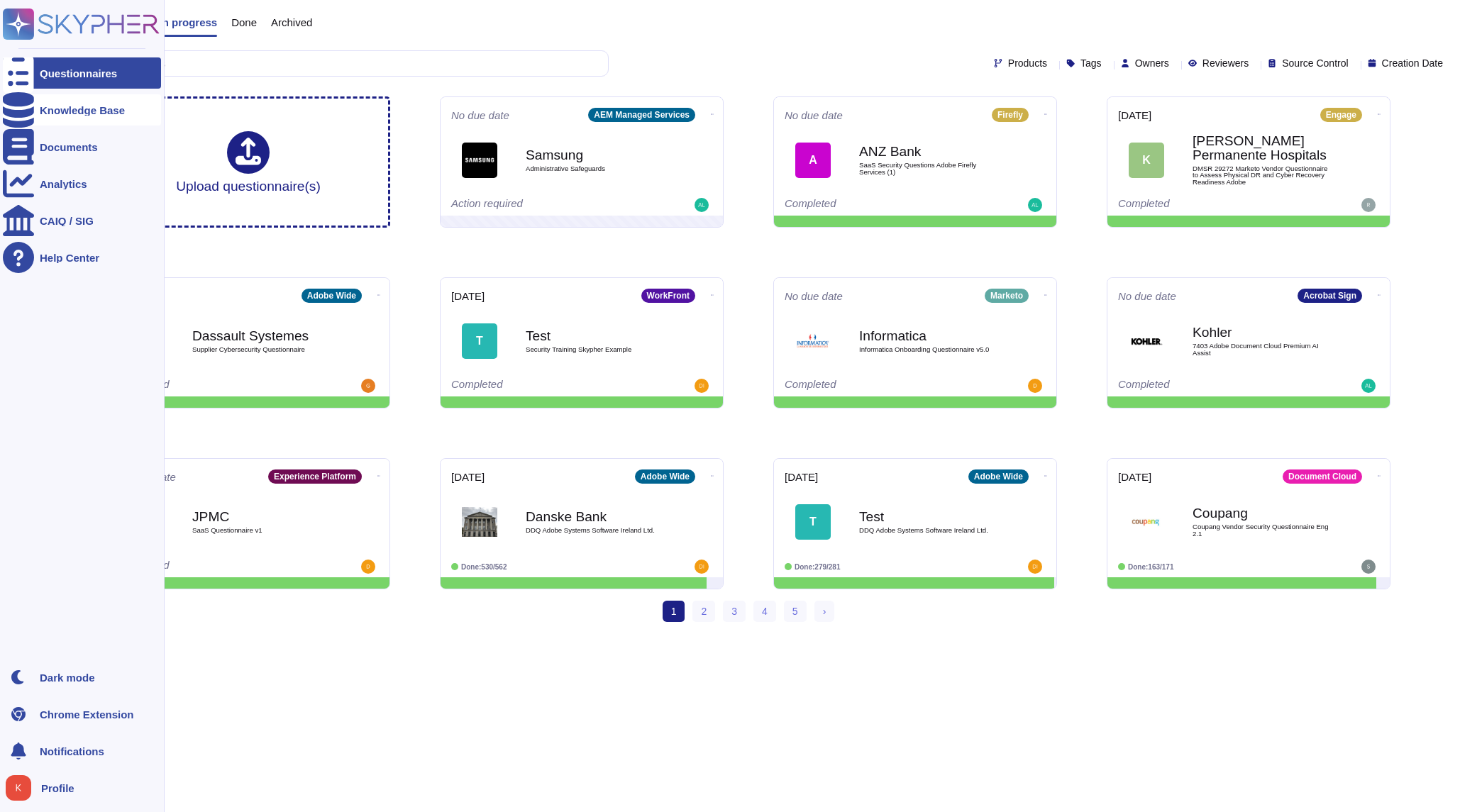
click at [74, 107] on div "Knowledge Base" at bounding box center [82, 110] width 85 height 11
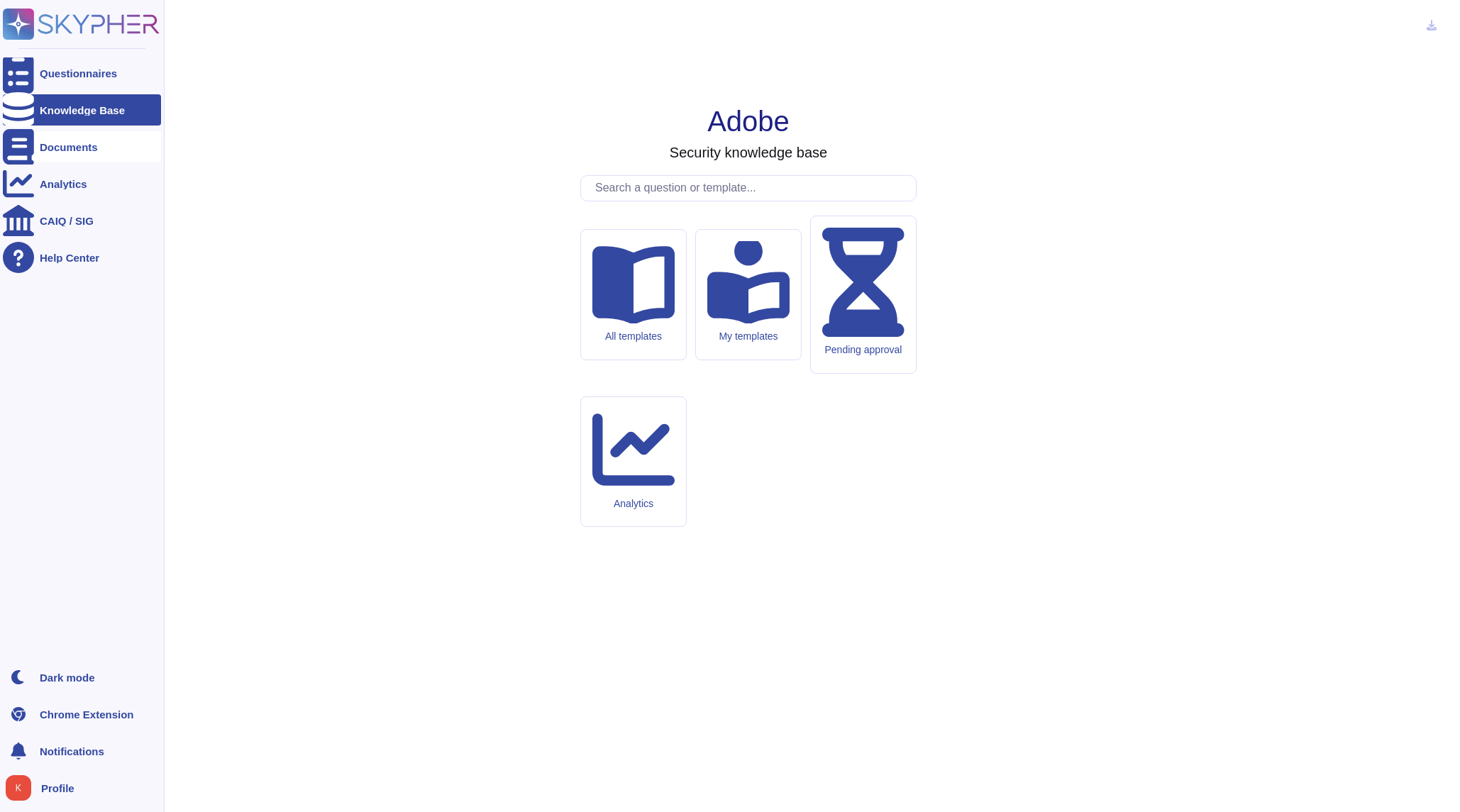
click at [57, 158] on div "Documents" at bounding box center [82, 147] width 158 height 31
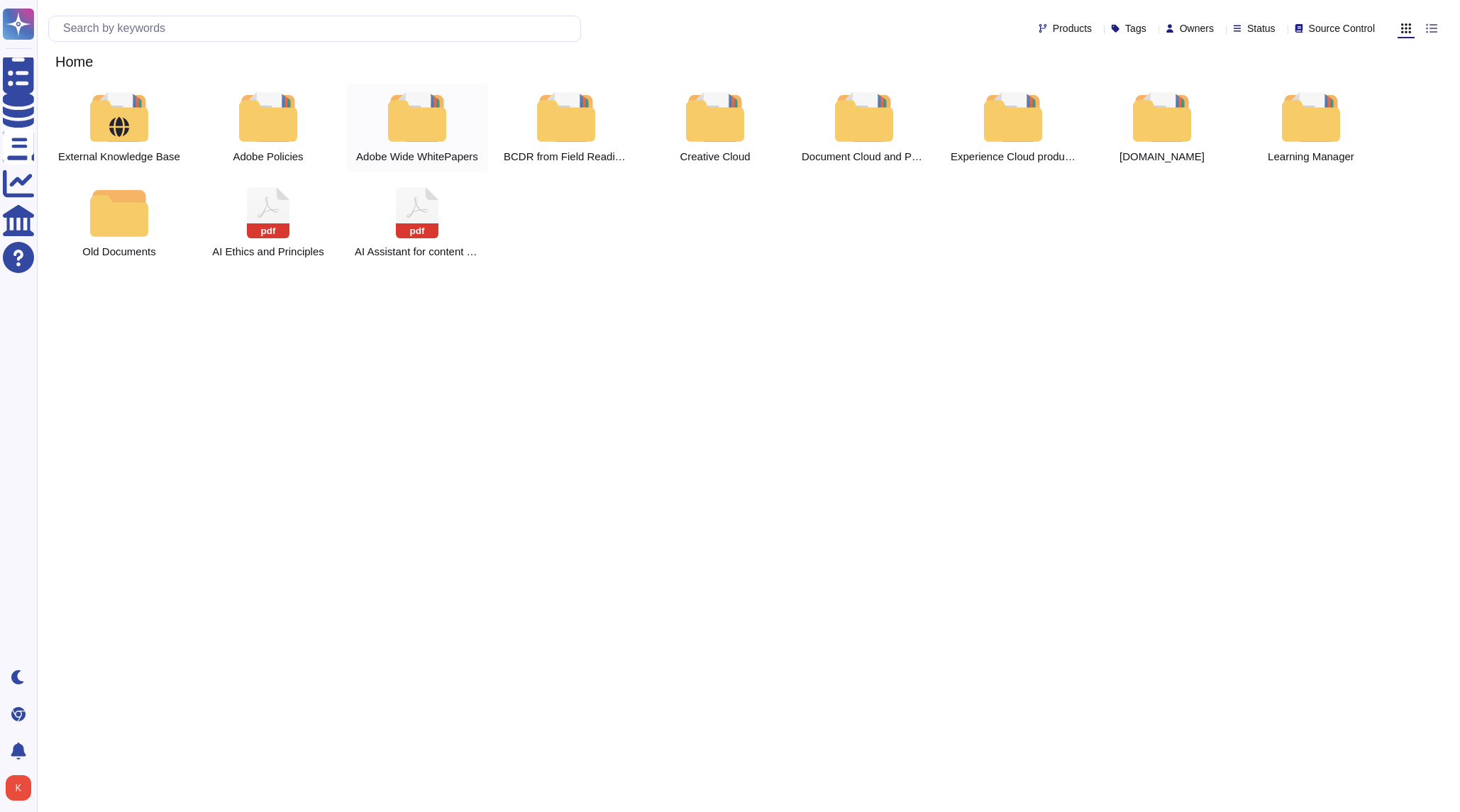
click at [411, 123] on div at bounding box center [417, 117] width 62 height 50
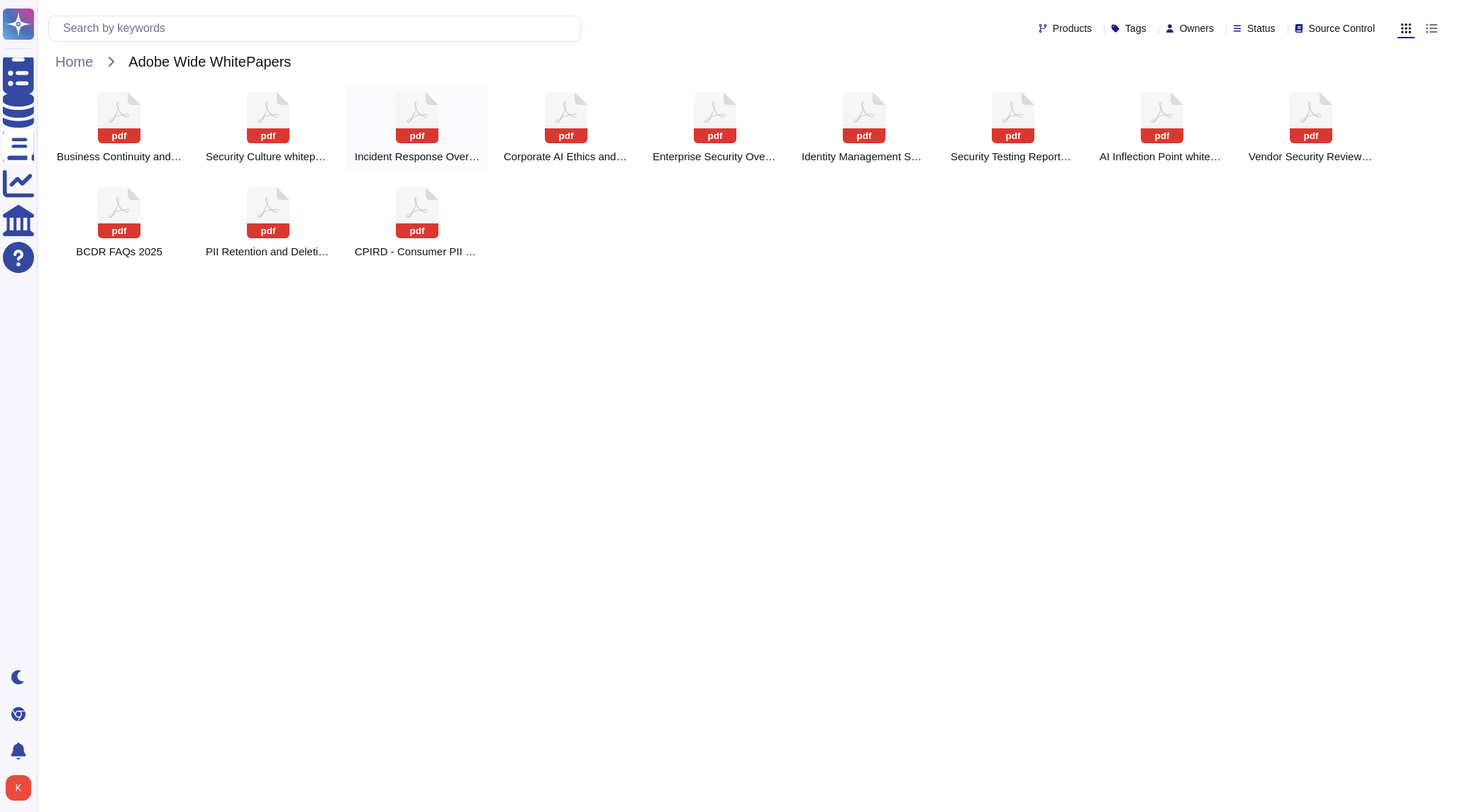
click at [411, 123] on icon at bounding box center [417, 118] width 43 height 51
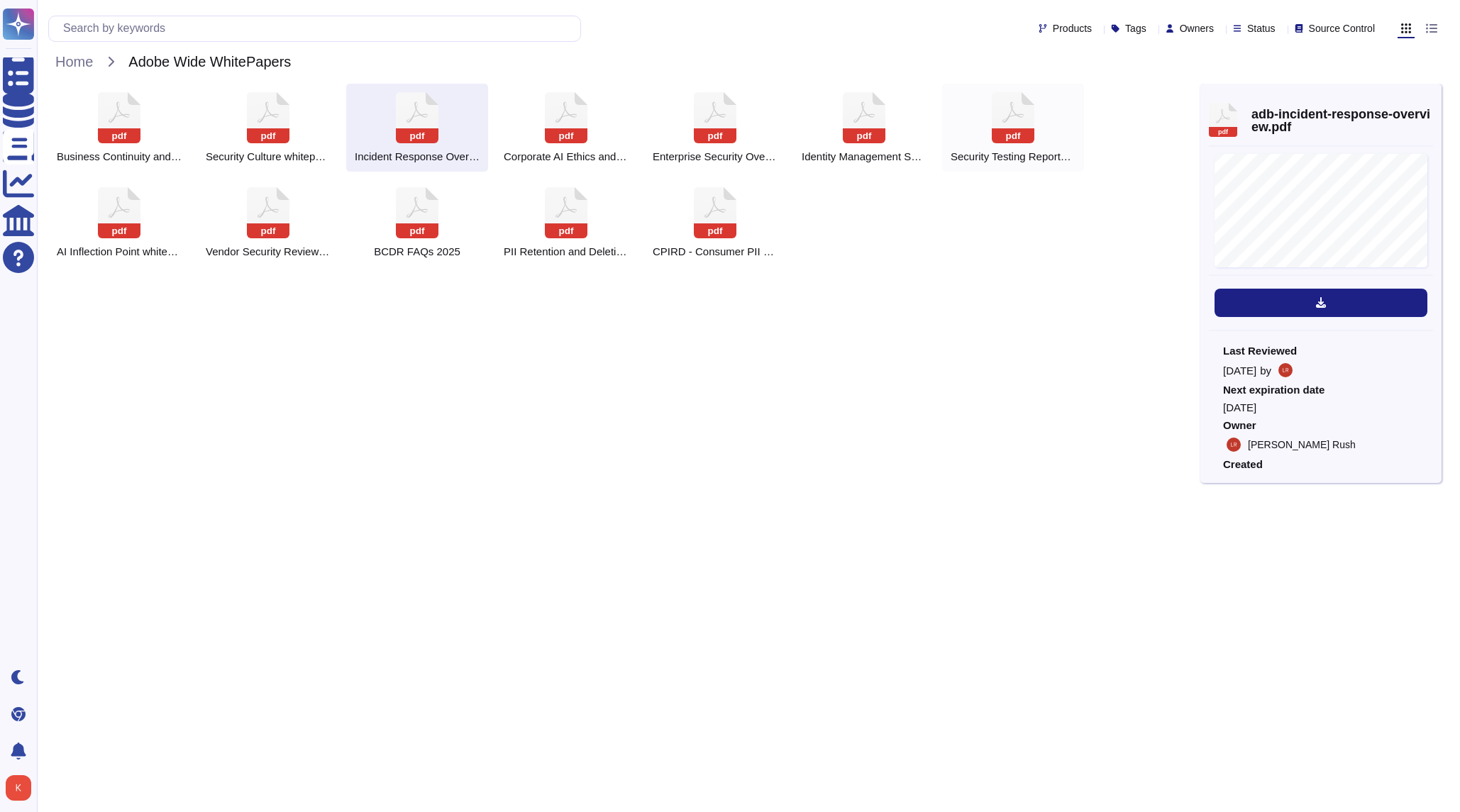
click at [1004, 128] on icon at bounding box center [1013, 118] width 43 height 51
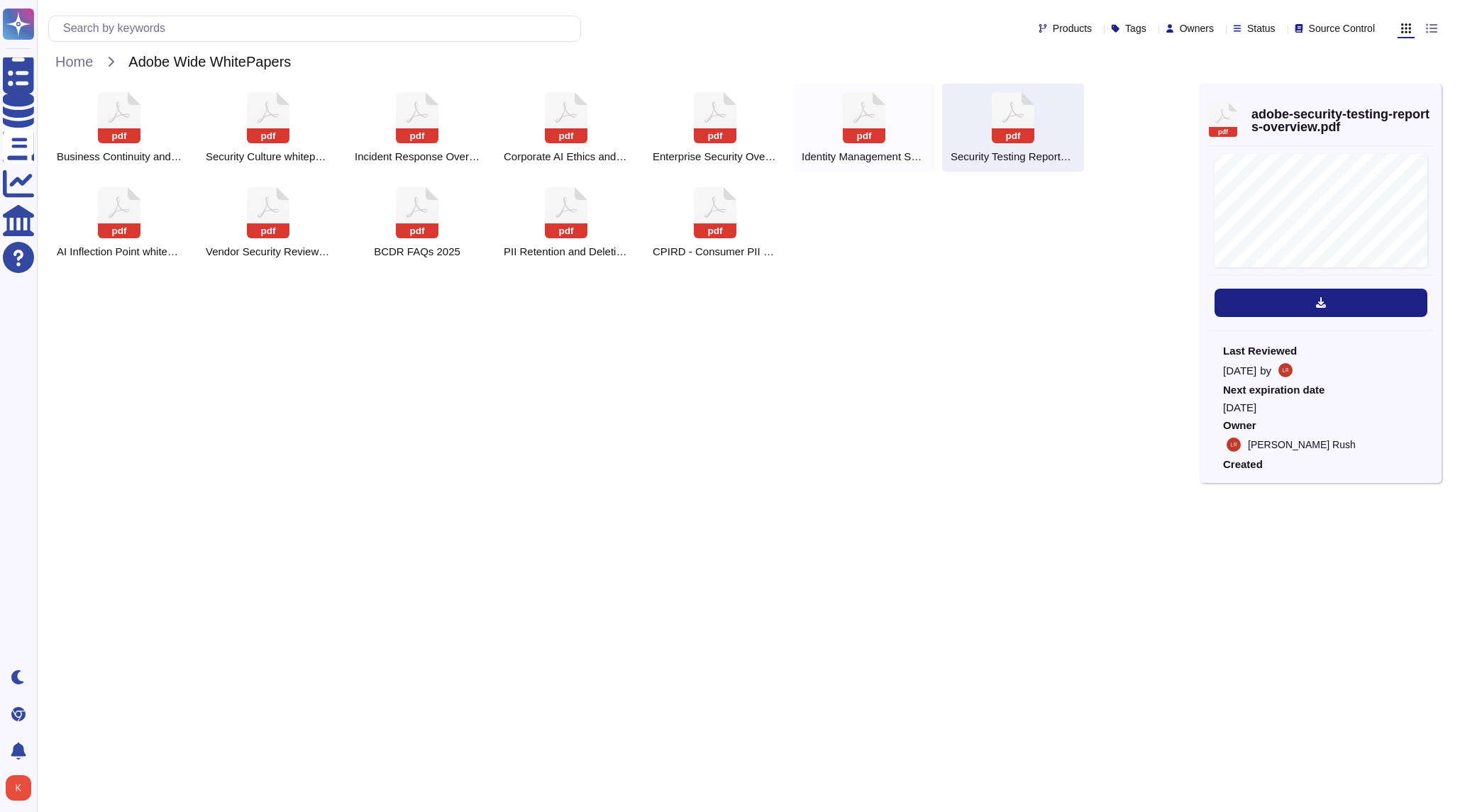
click at [850, 144] on div "pdf Identity Management Services Overview 2025" at bounding box center [864, 127] width 142 height 88
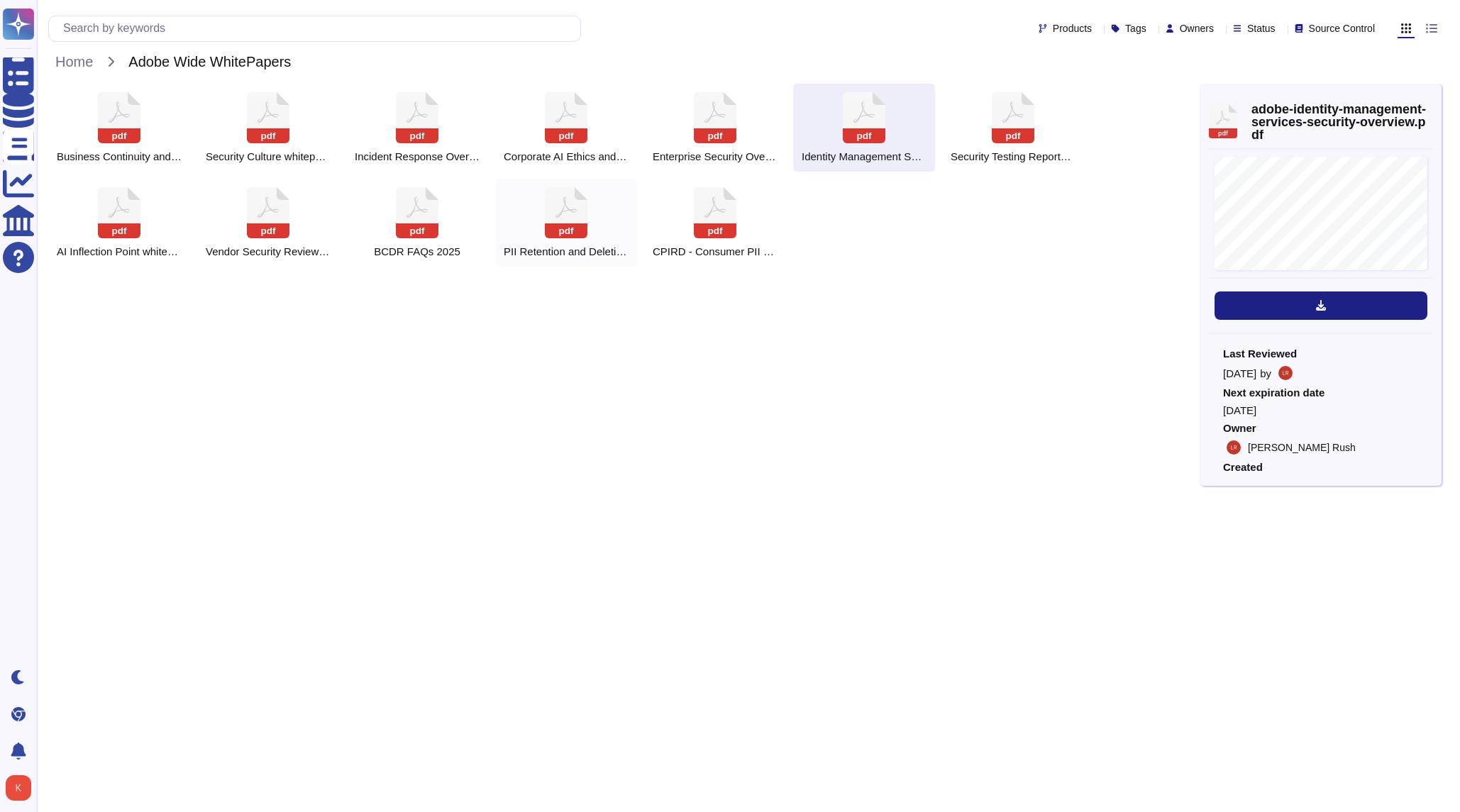
click at [553, 227] on rect at bounding box center [566, 231] width 43 height 14
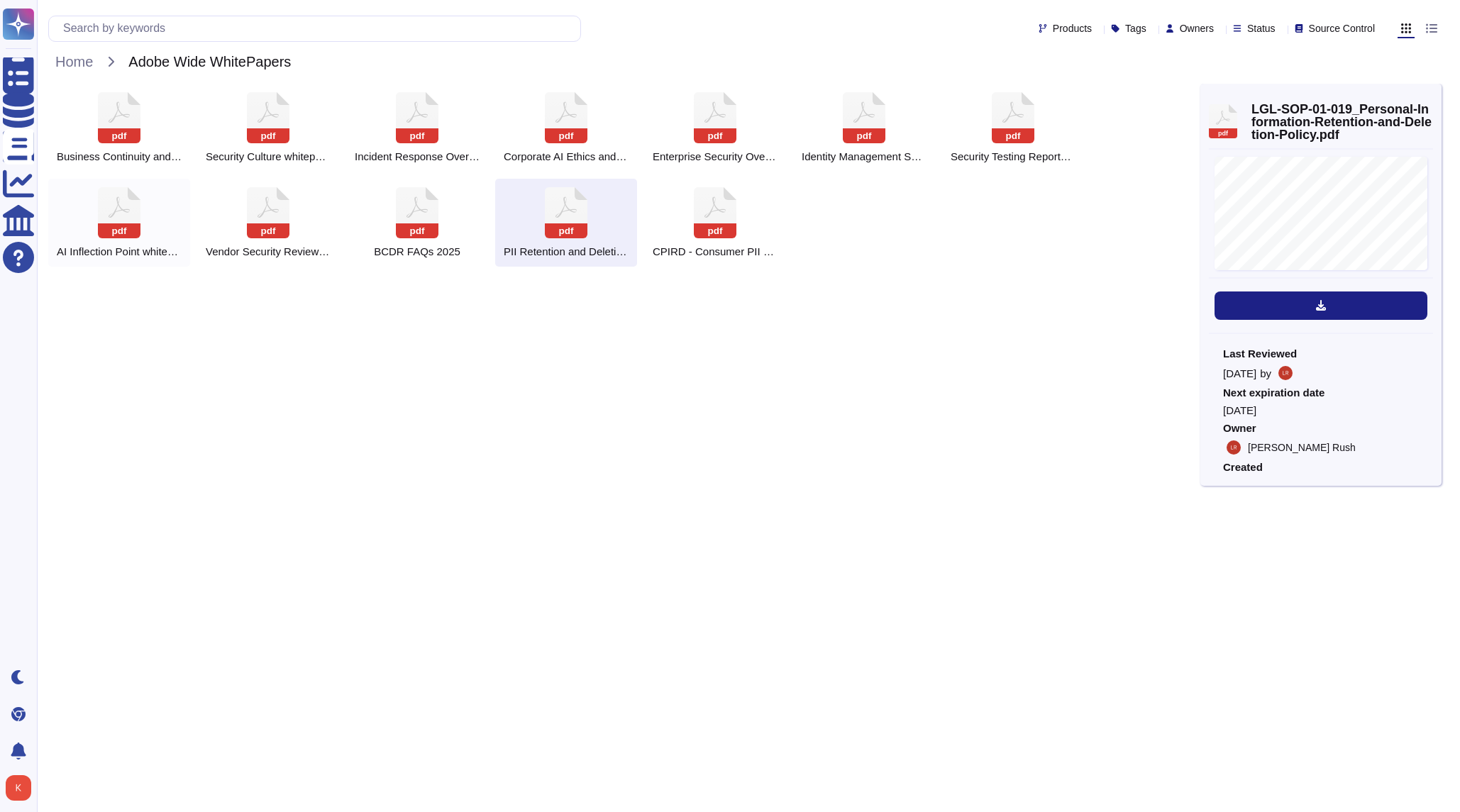
click at [113, 218] on icon at bounding box center [119, 213] width 43 height 51
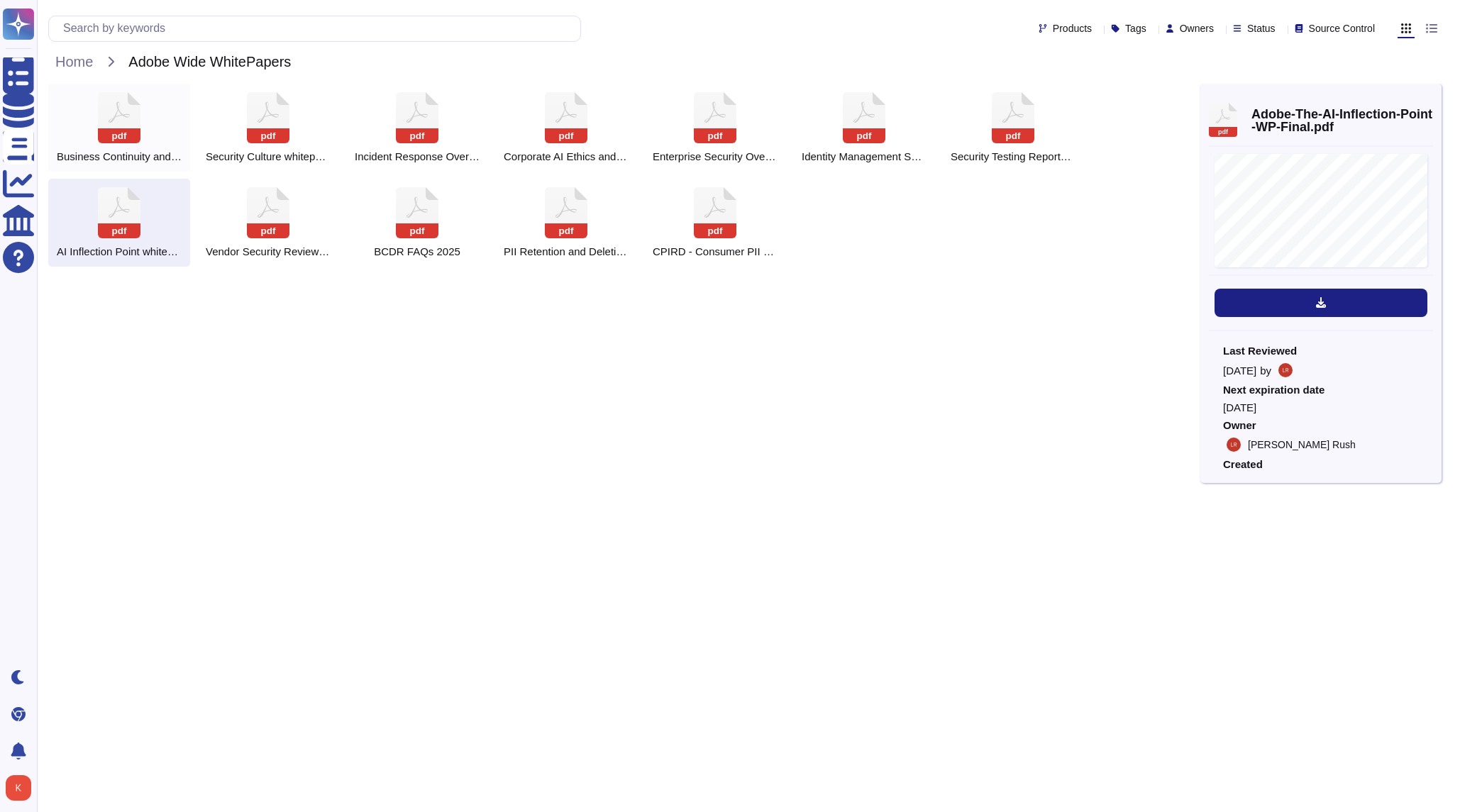
click at [99, 126] on icon at bounding box center [119, 118] width 43 height 51
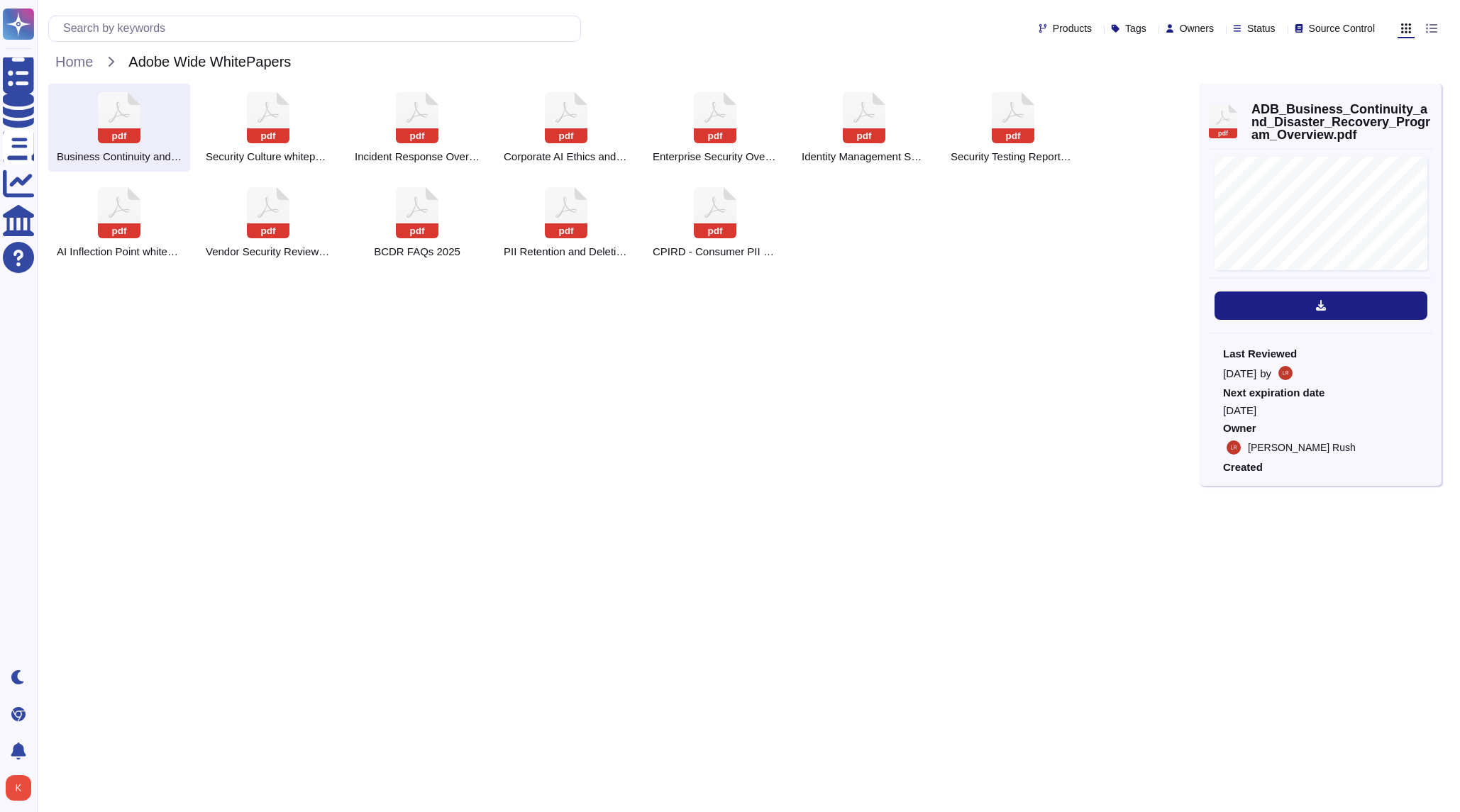
drag, startPoint x: 82, startPoint y: 63, endPoint x: 100, endPoint y: 81, distance: 25.5
click at [82, 63] on span "Home" at bounding box center [73, 62] width 52 height 22
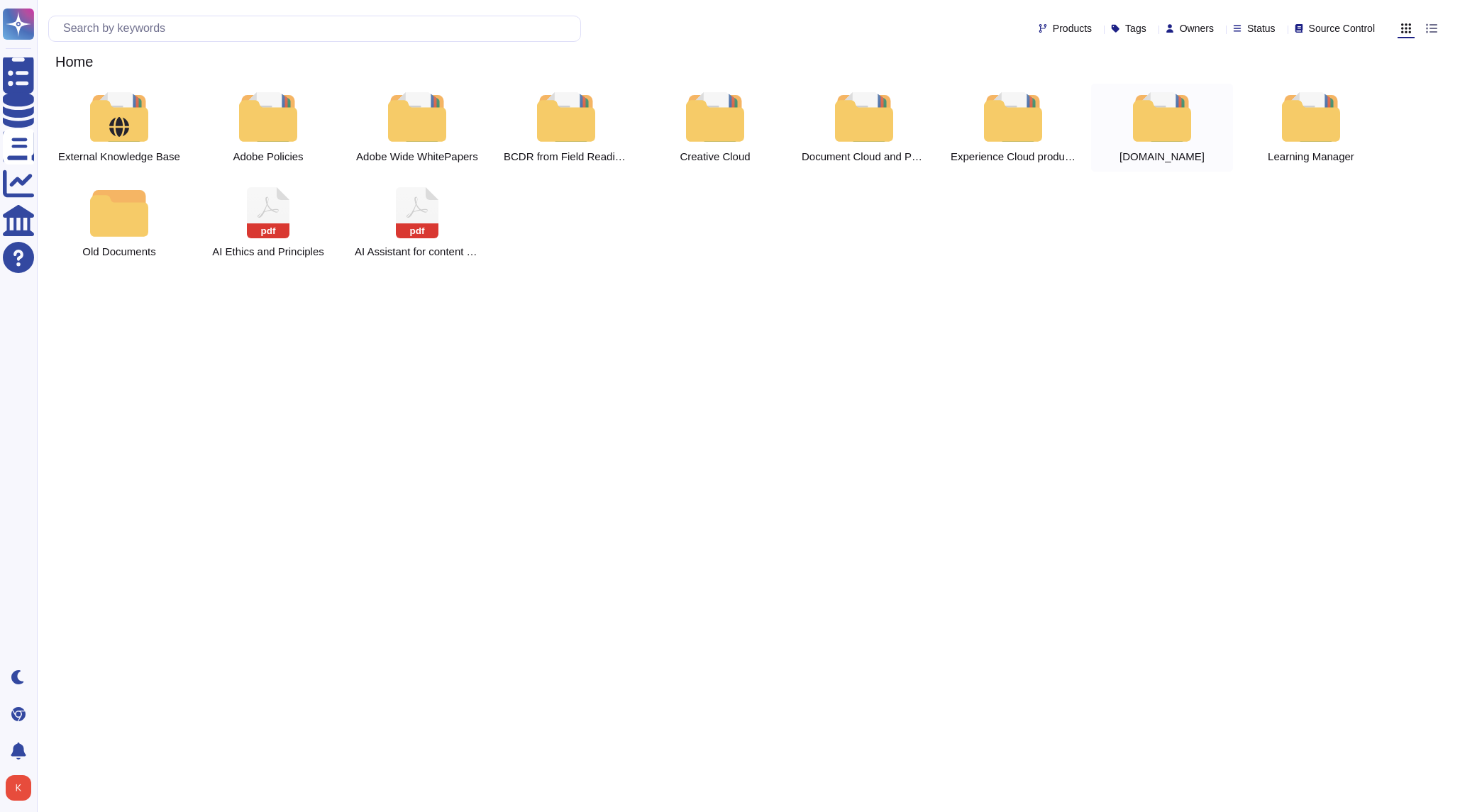
click at [1165, 127] on div at bounding box center [1162, 117] width 62 height 50
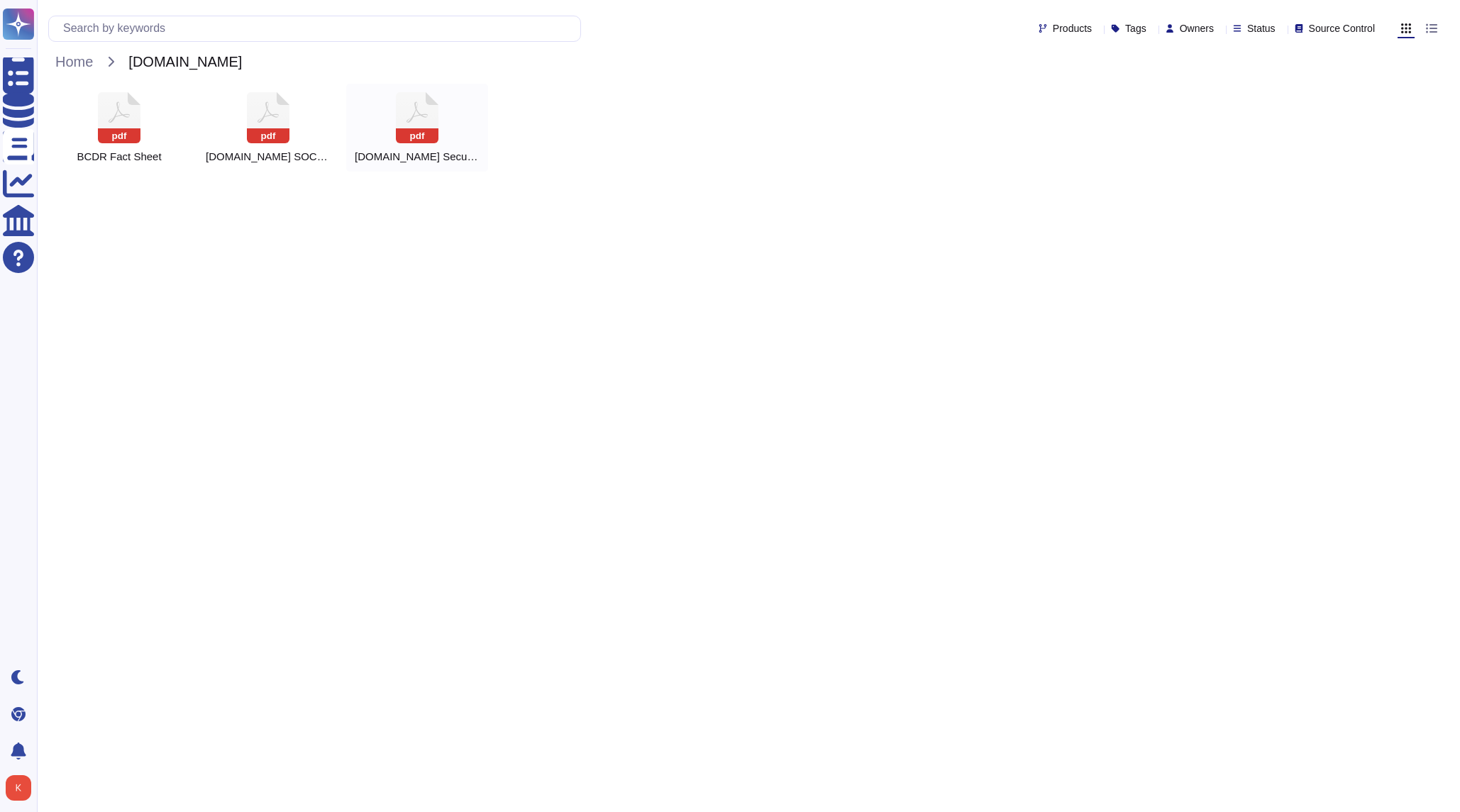
click at [421, 129] on rect at bounding box center [417, 136] width 43 height 14
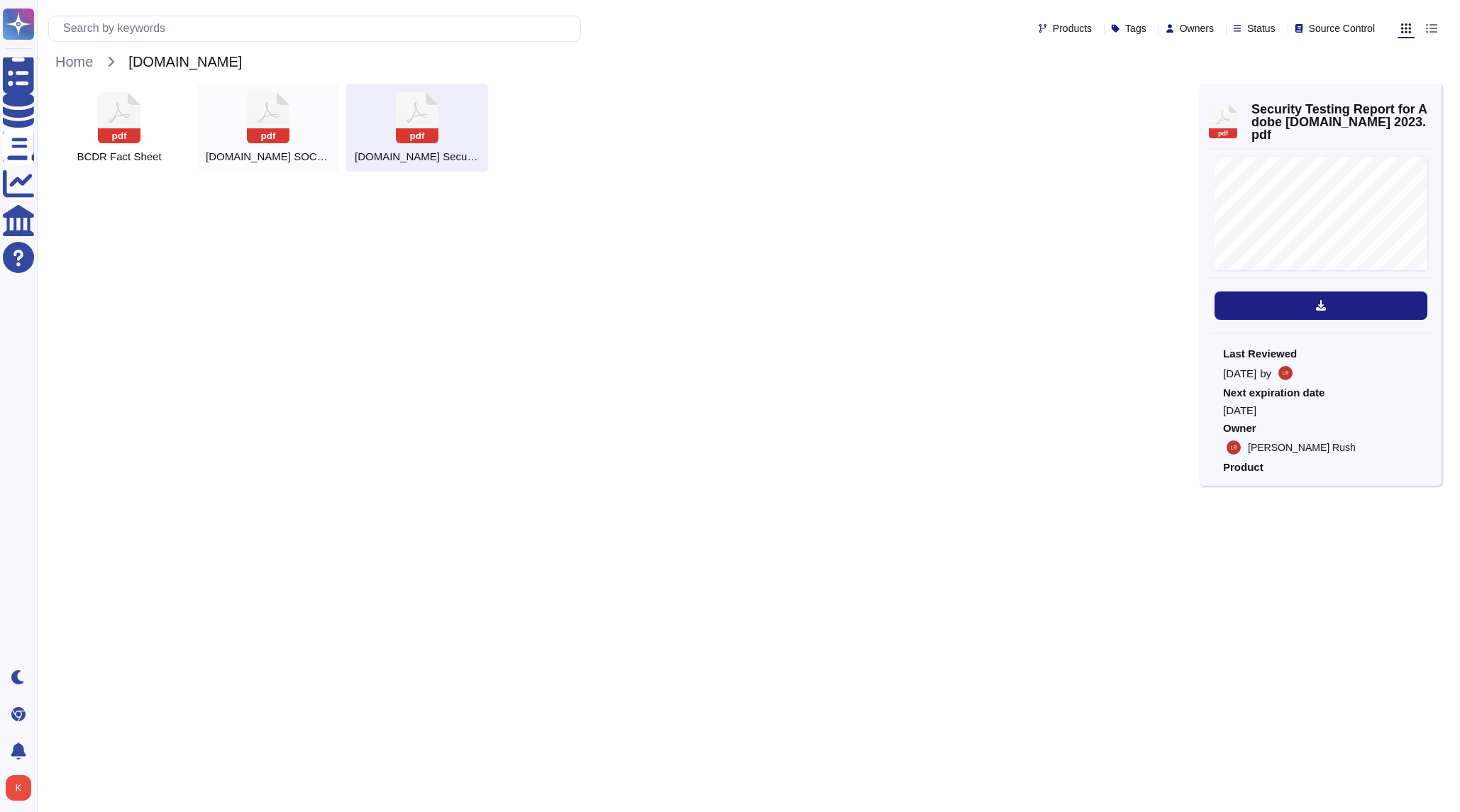
click at [272, 127] on icon at bounding box center [268, 118] width 43 height 51
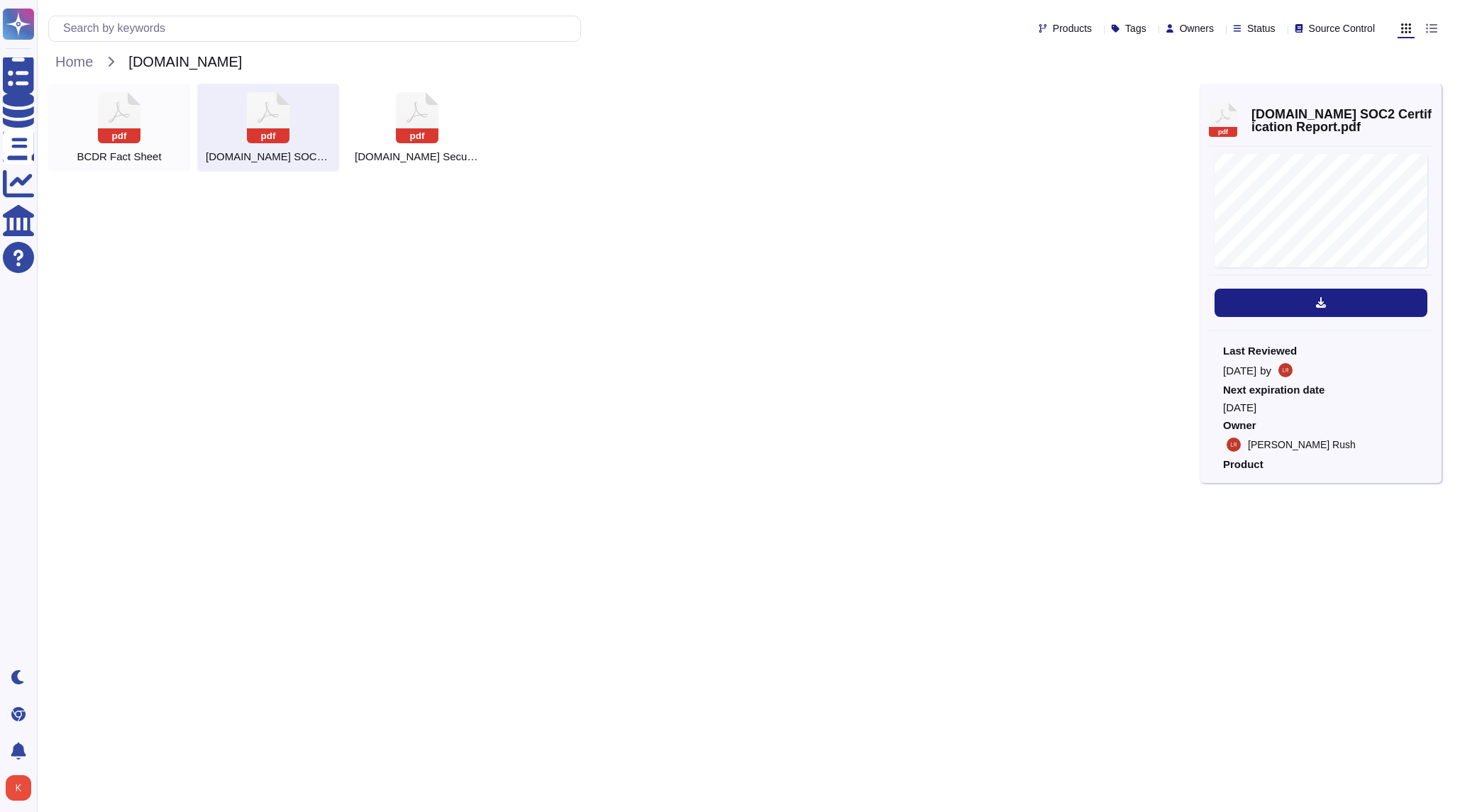
click at [136, 122] on icon at bounding box center [119, 118] width 43 height 51
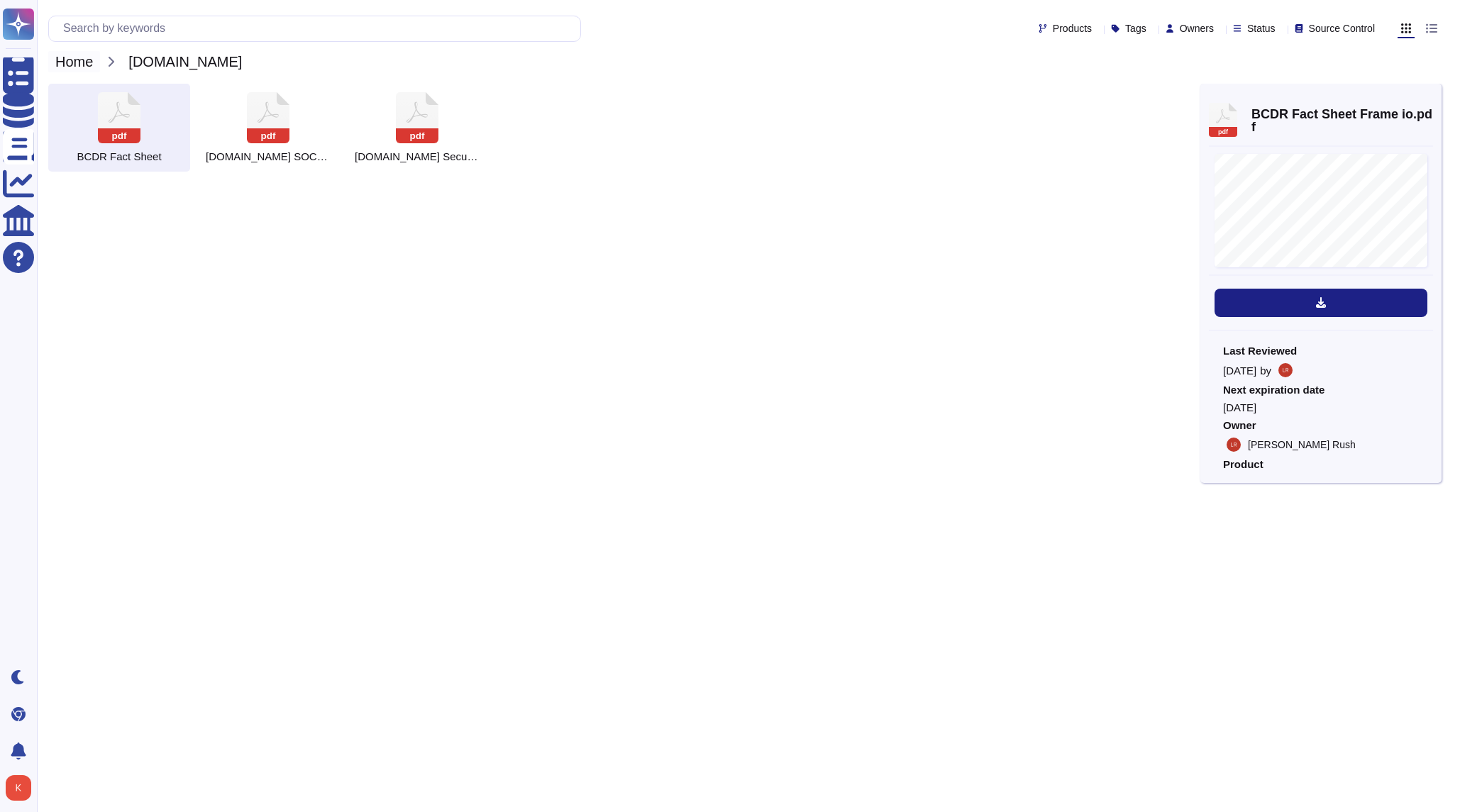
click at [83, 61] on span "Home" at bounding box center [73, 62] width 52 height 22
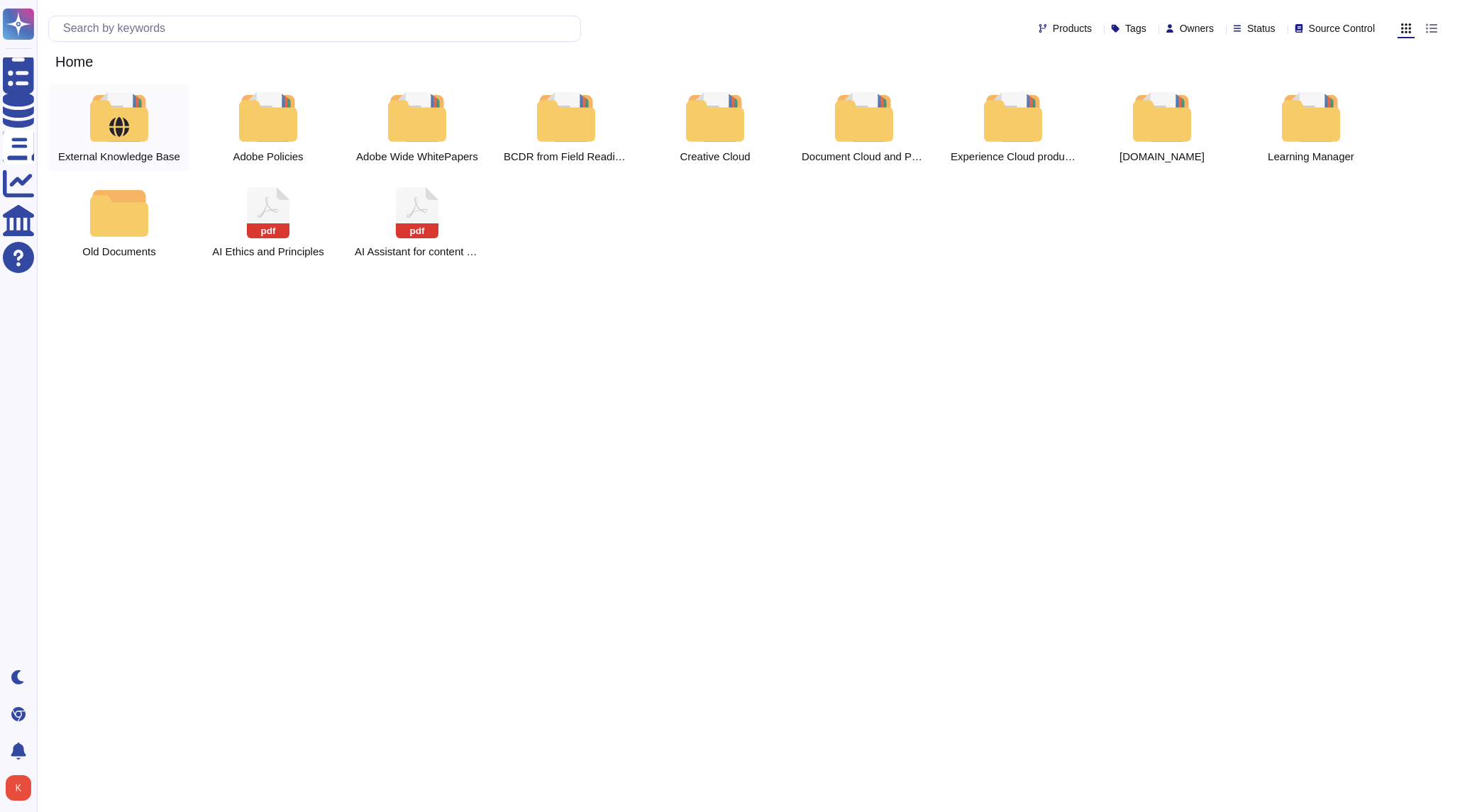
click at [110, 141] on div at bounding box center [119, 117] width 62 height 50
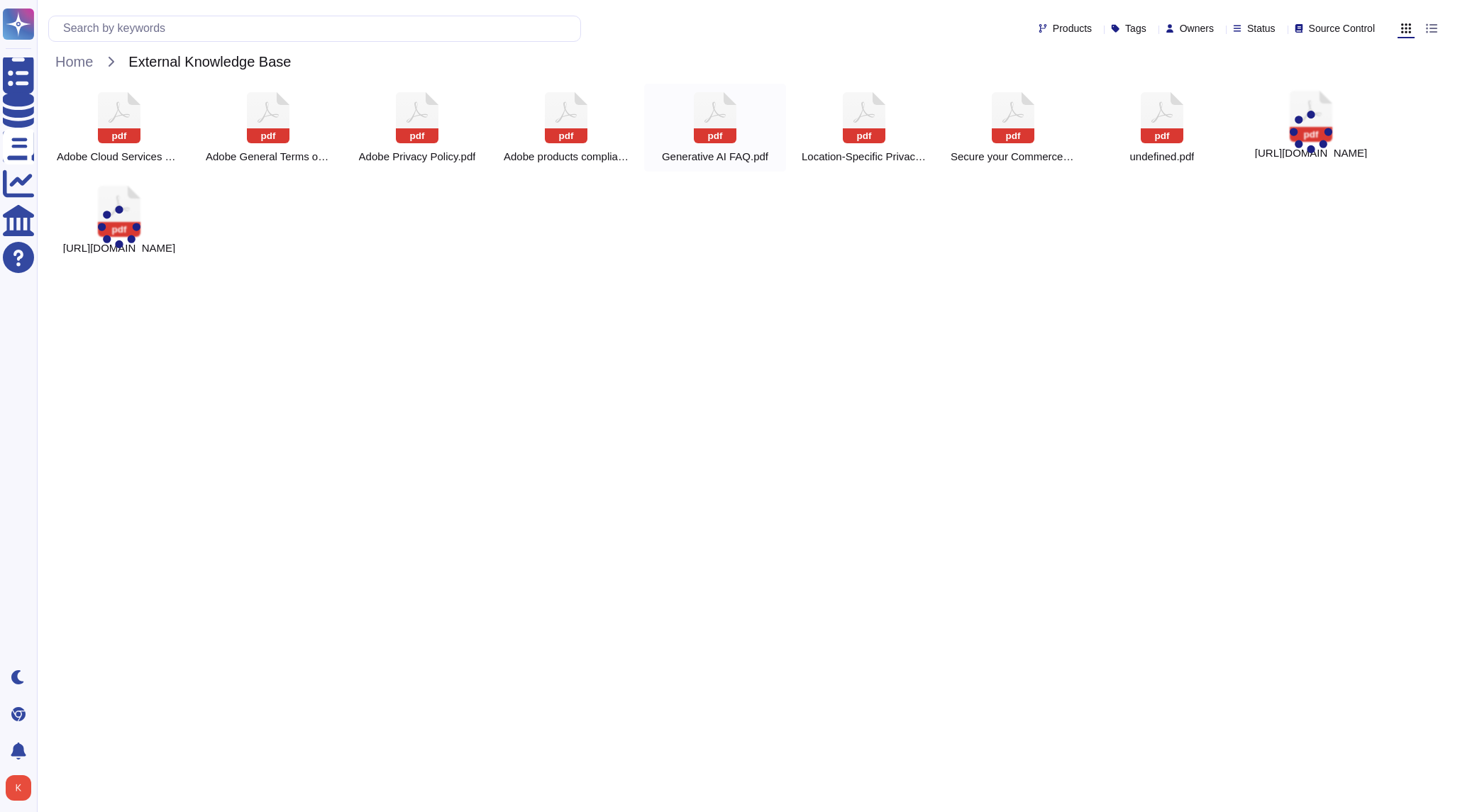
click at [722, 123] on icon at bounding box center [715, 118] width 43 height 51
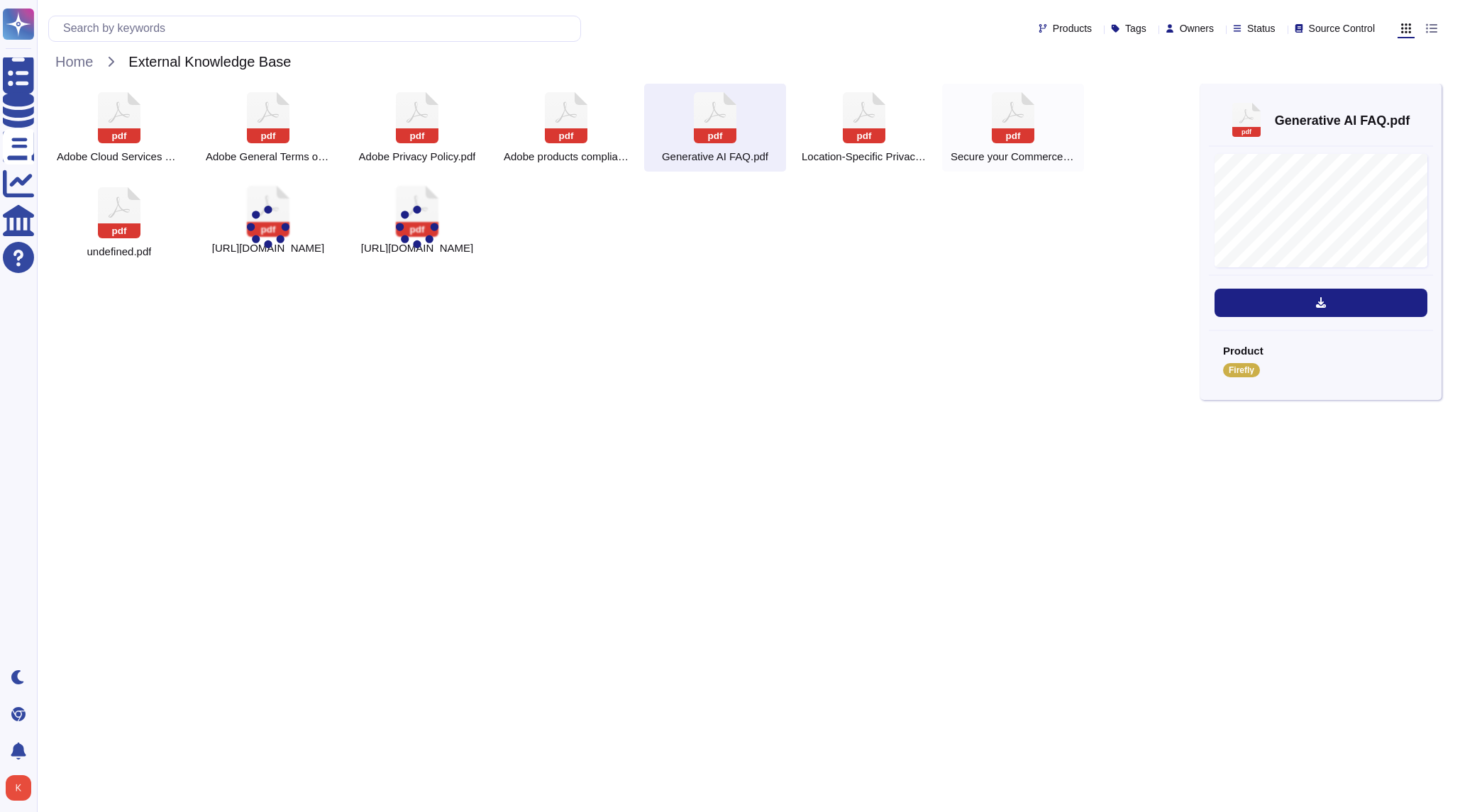
click at [995, 142] on rect at bounding box center [1013, 136] width 43 height 14
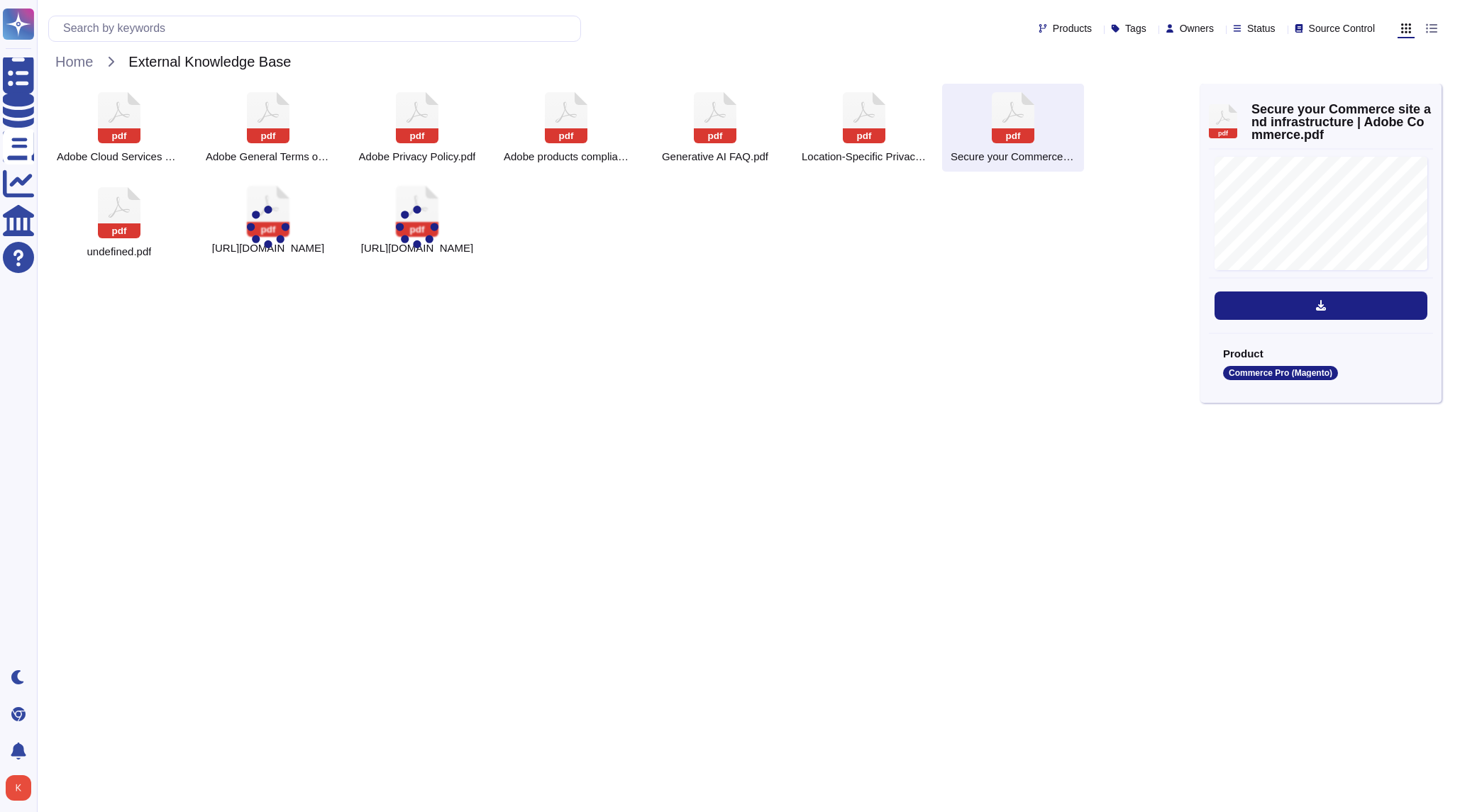
click at [434, 215] on div at bounding box center [417, 230] width 43 height 50
click at [135, 221] on icon at bounding box center [119, 213] width 43 height 51
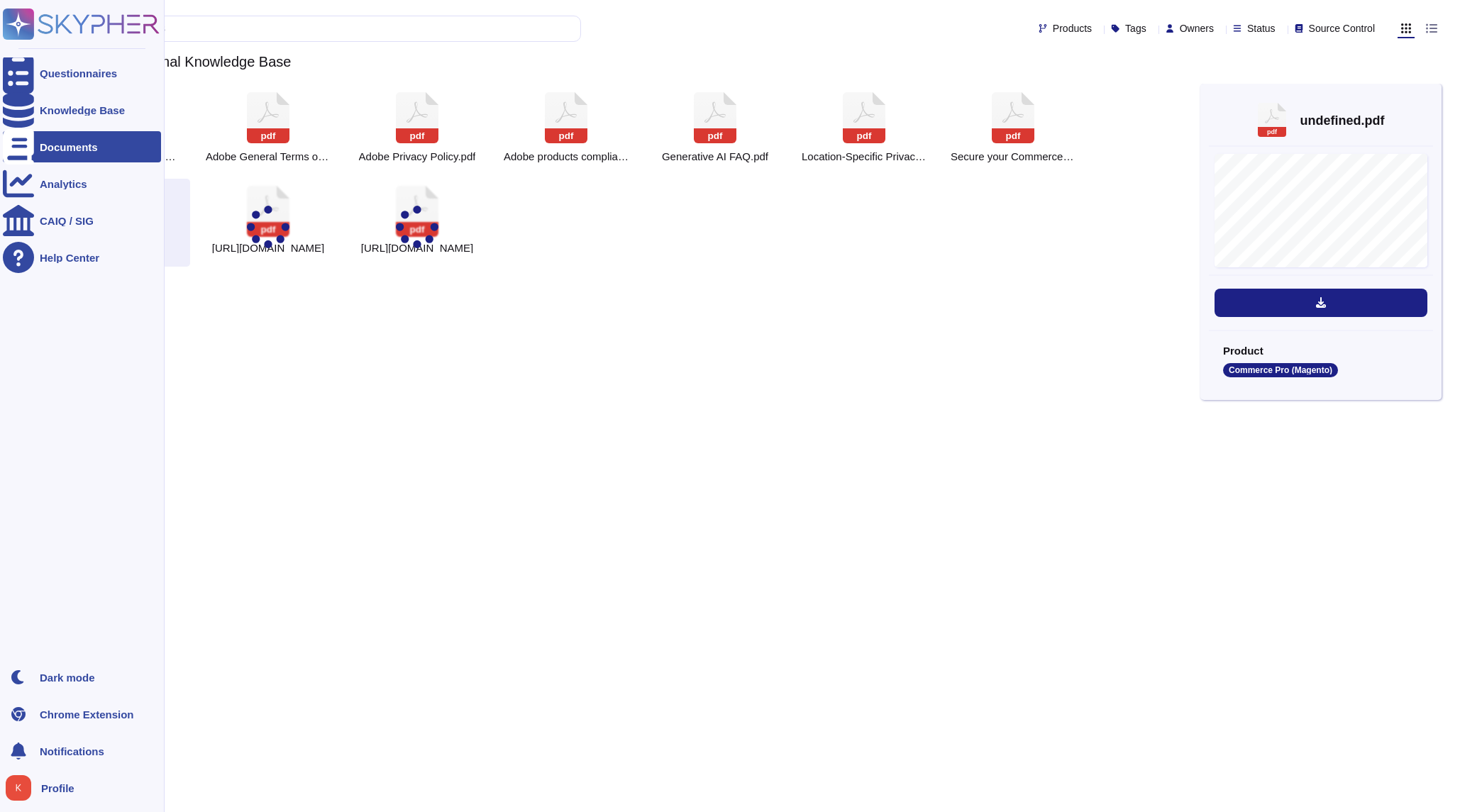
click at [74, 146] on div "Documents" at bounding box center [69, 148] width 58 height 11
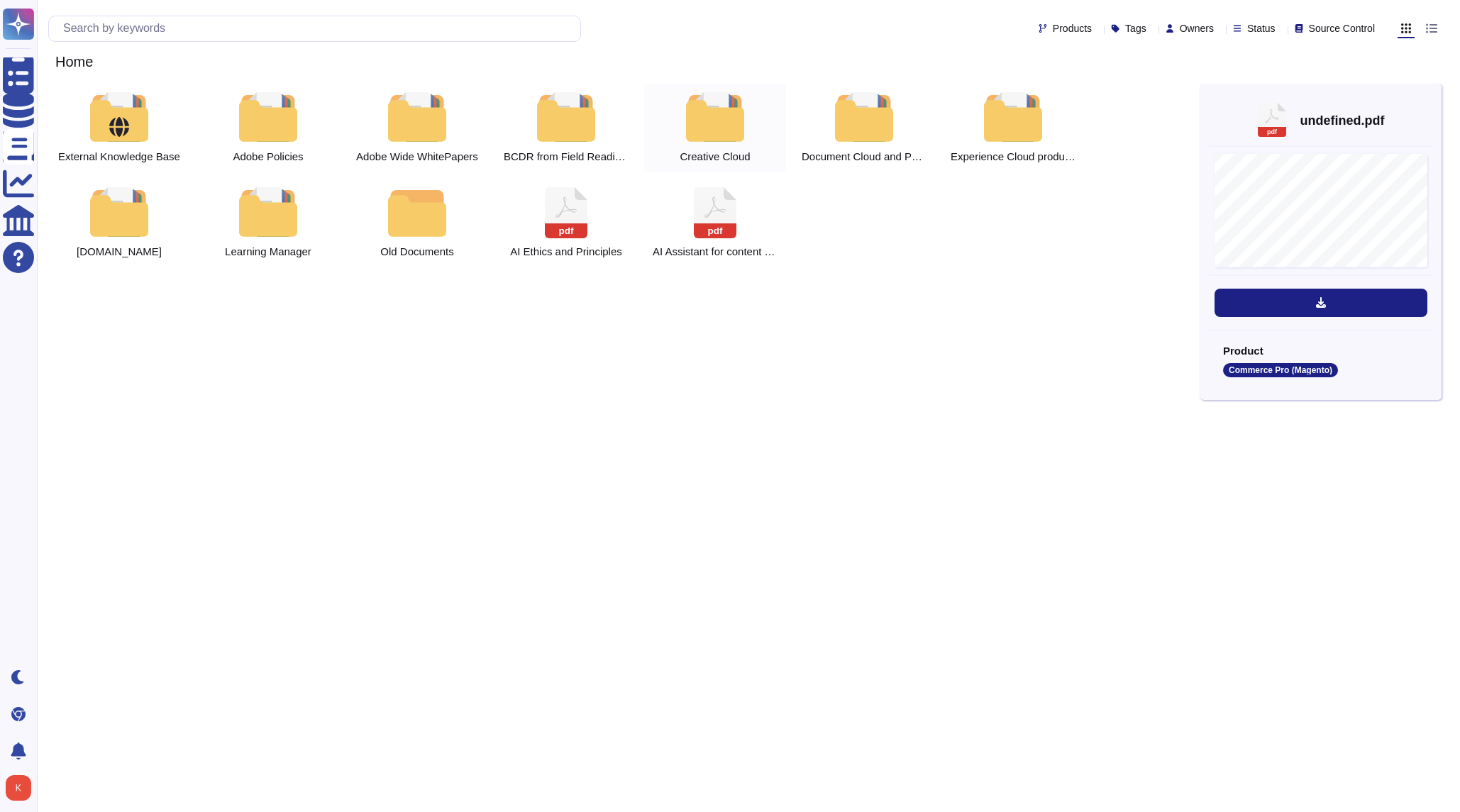
scroll to position [2, 0]
click at [702, 128] on div at bounding box center [715, 117] width 62 height 50
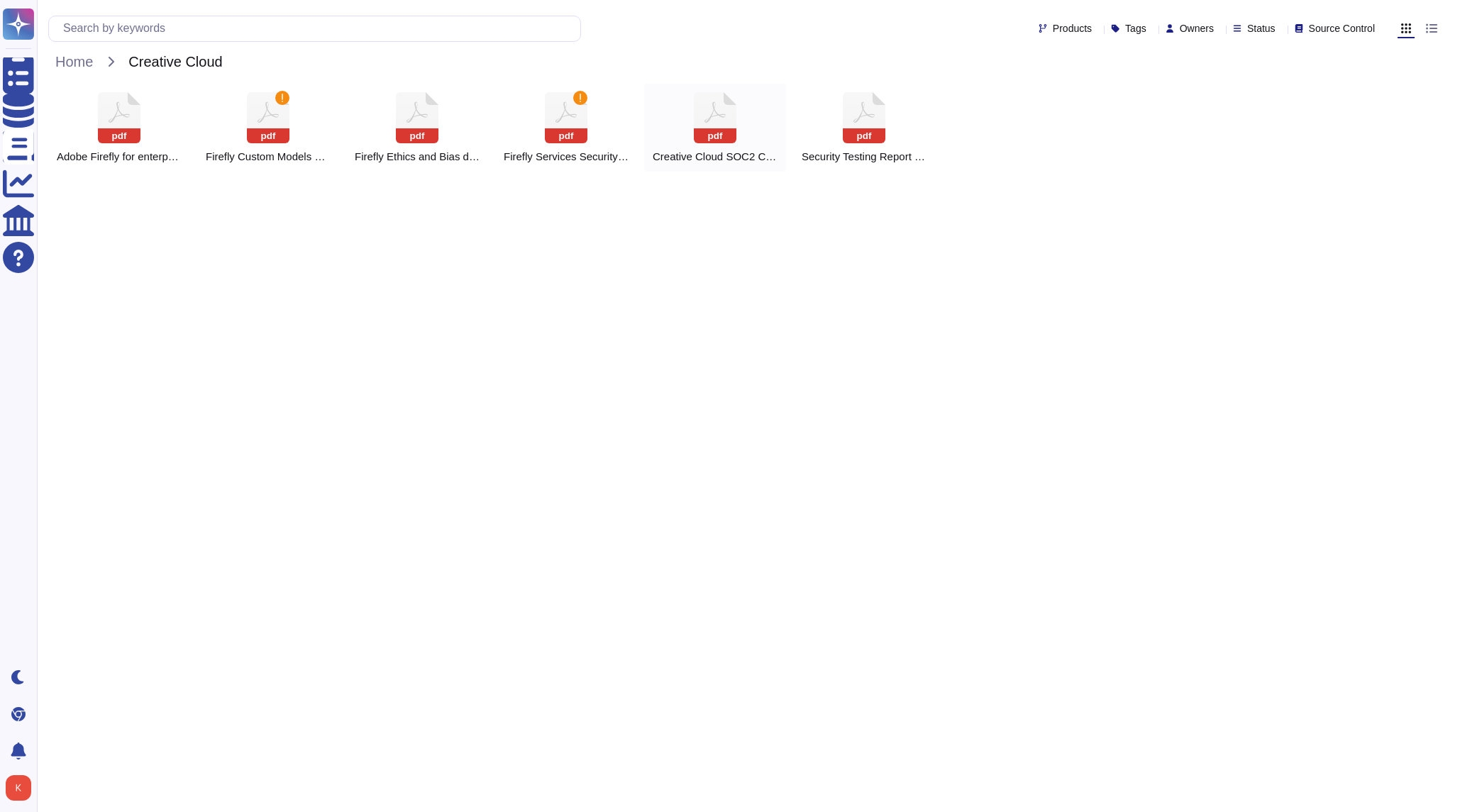
click at [720, 133] on rect at bounding box center [715, 136] width 43 height 14
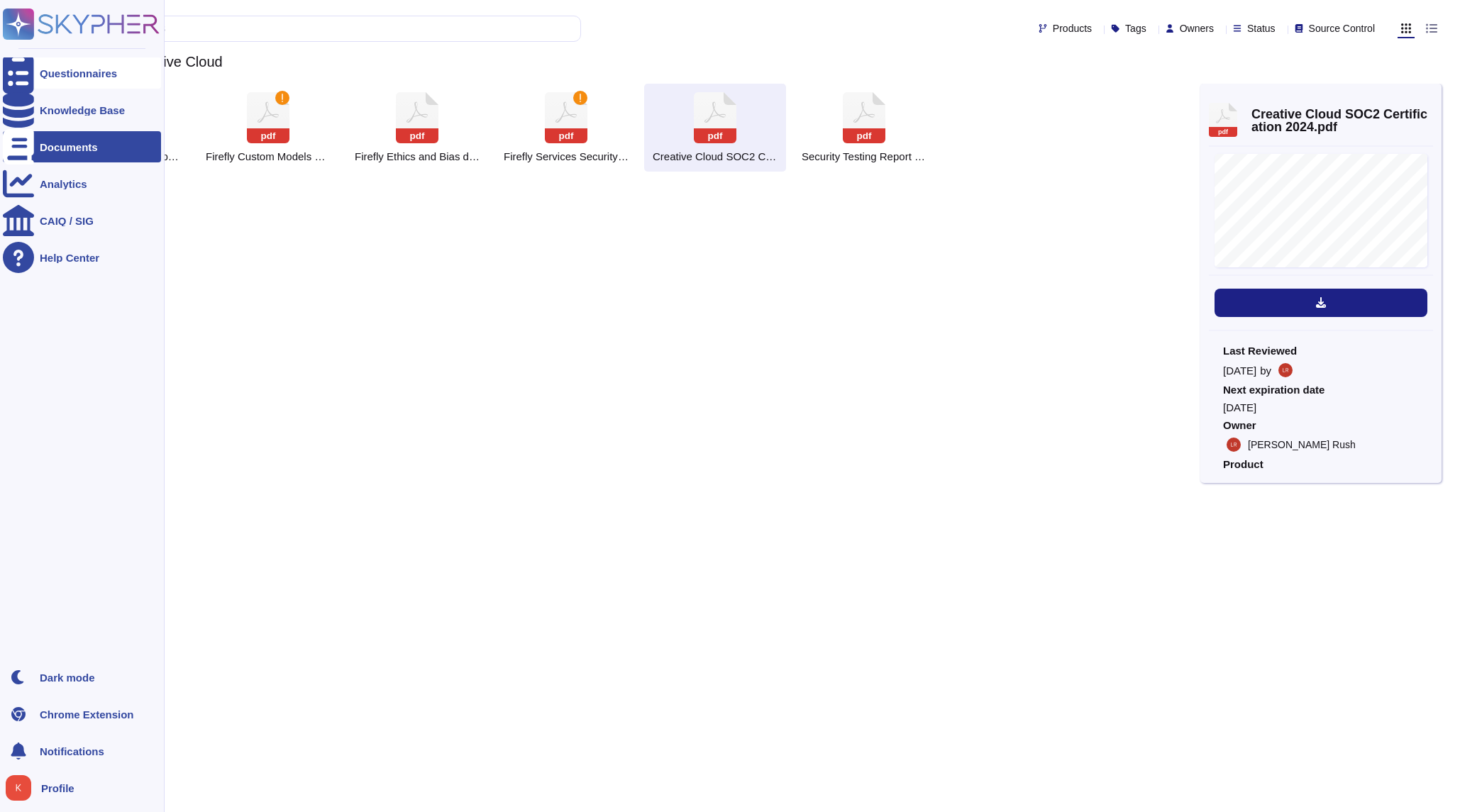
click at [15, 77] on icon at bounding box center [18, 73] width 31 height 42
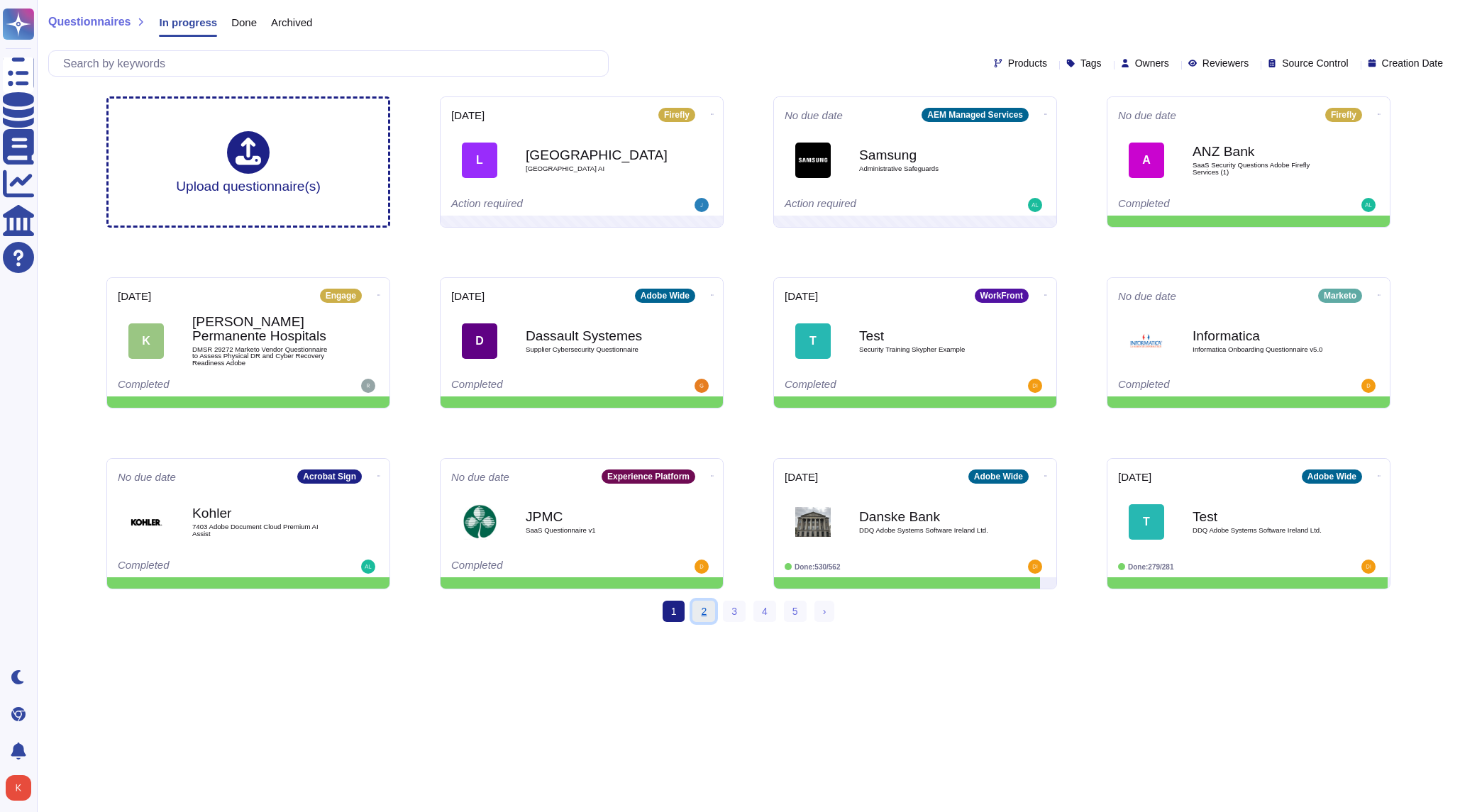
click at [706, 609] on link "2" at bounding box center [704, 612] width 23 height 22
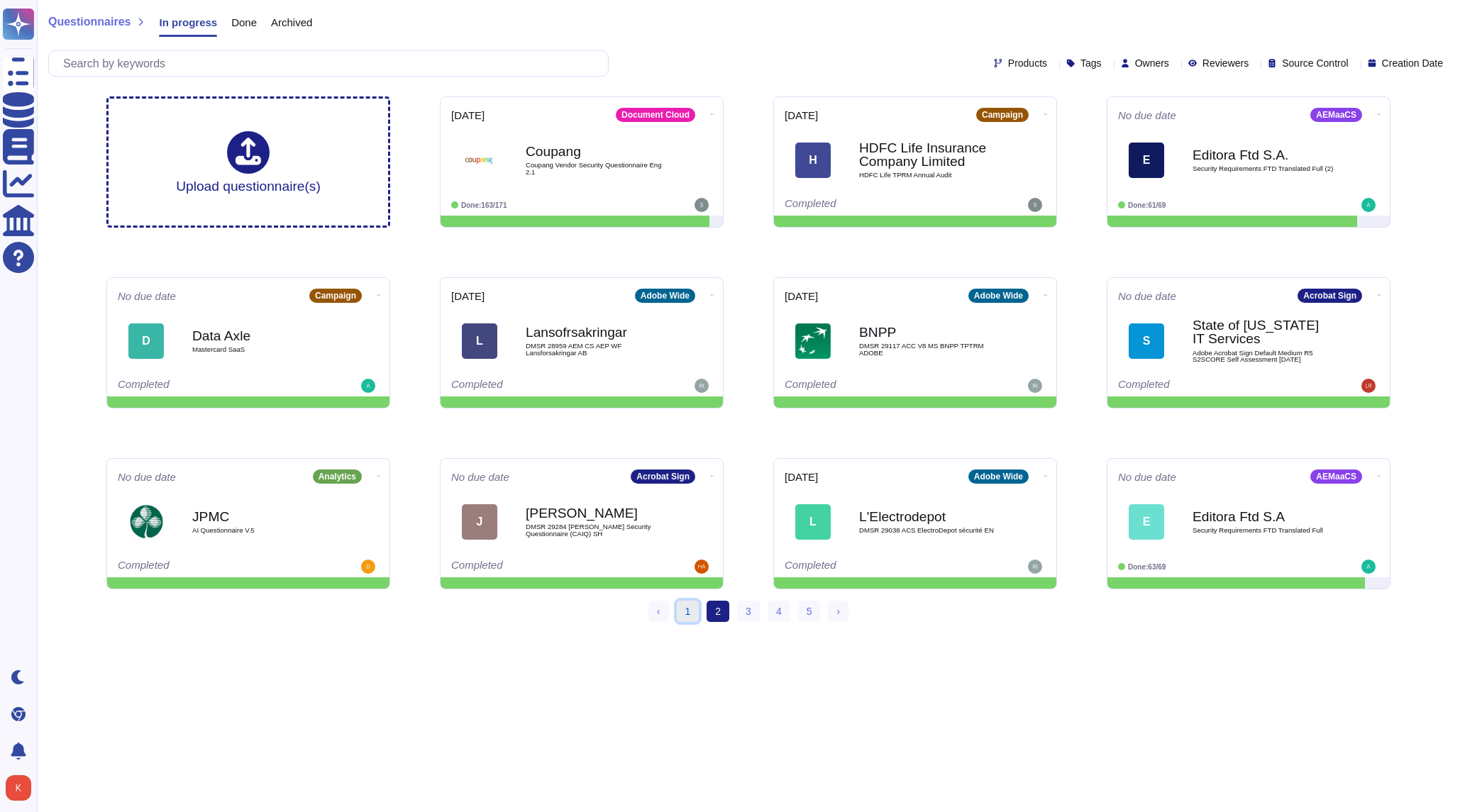
click at [686, 617] on link "1" at bounding box center [687, 612] width 23 height 22
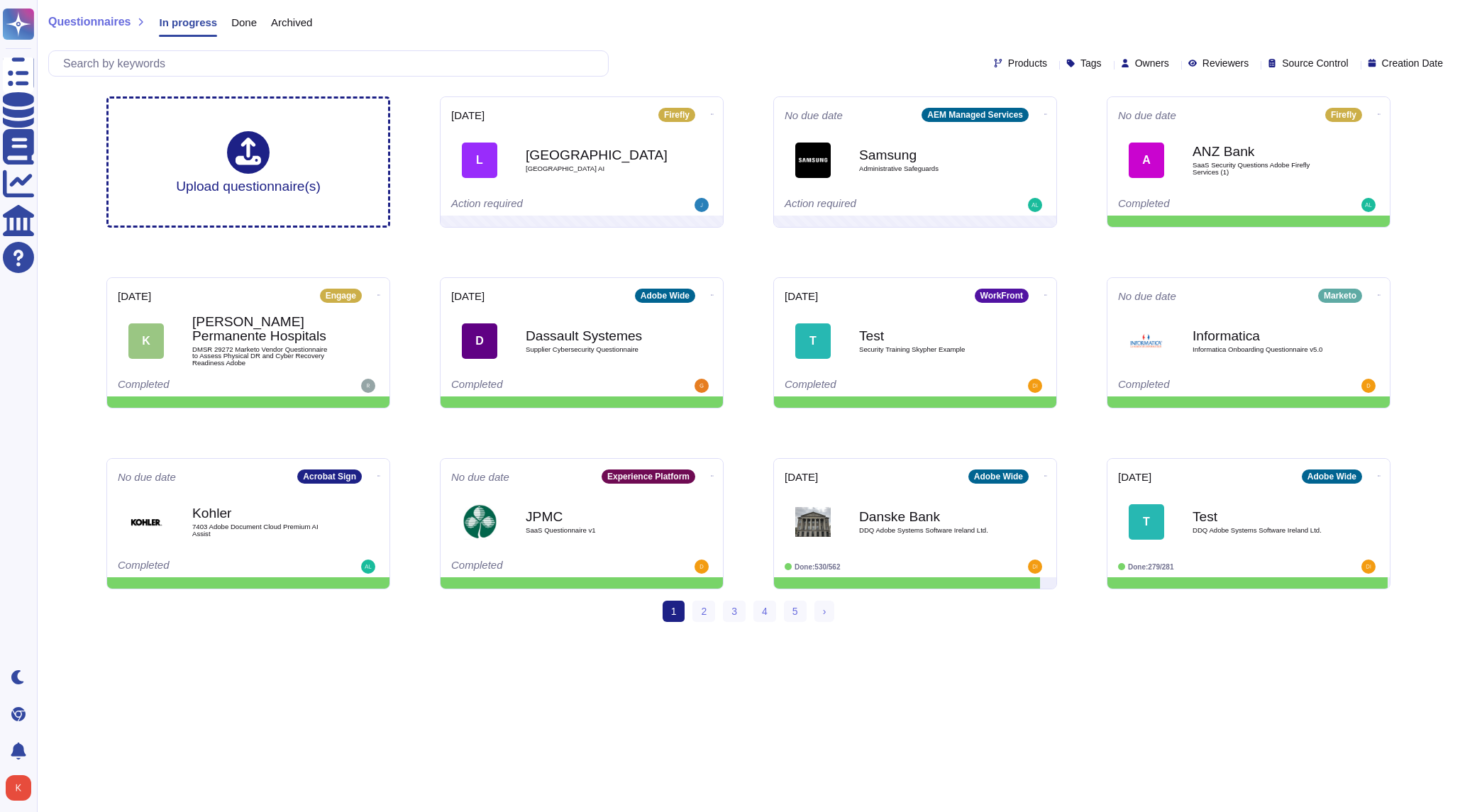
click at [254, 24] on span "Done" at bounding box center [244, 23] width 25 height 11
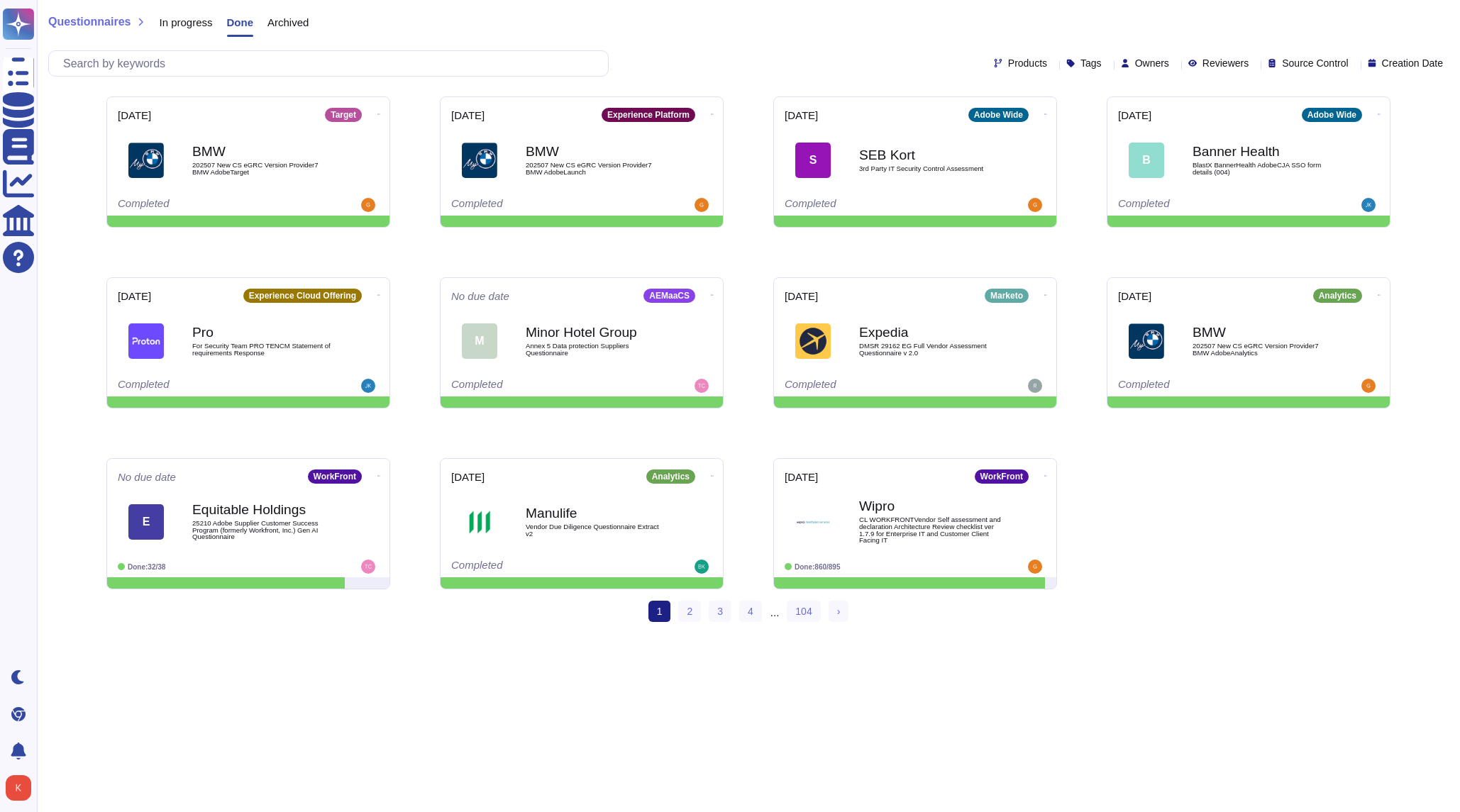
click at [298, 24] on span "Archived" at bounding box center [287, 23] width 41 height 11
